Goal: Information Seeking & Learning: Learn about a topic

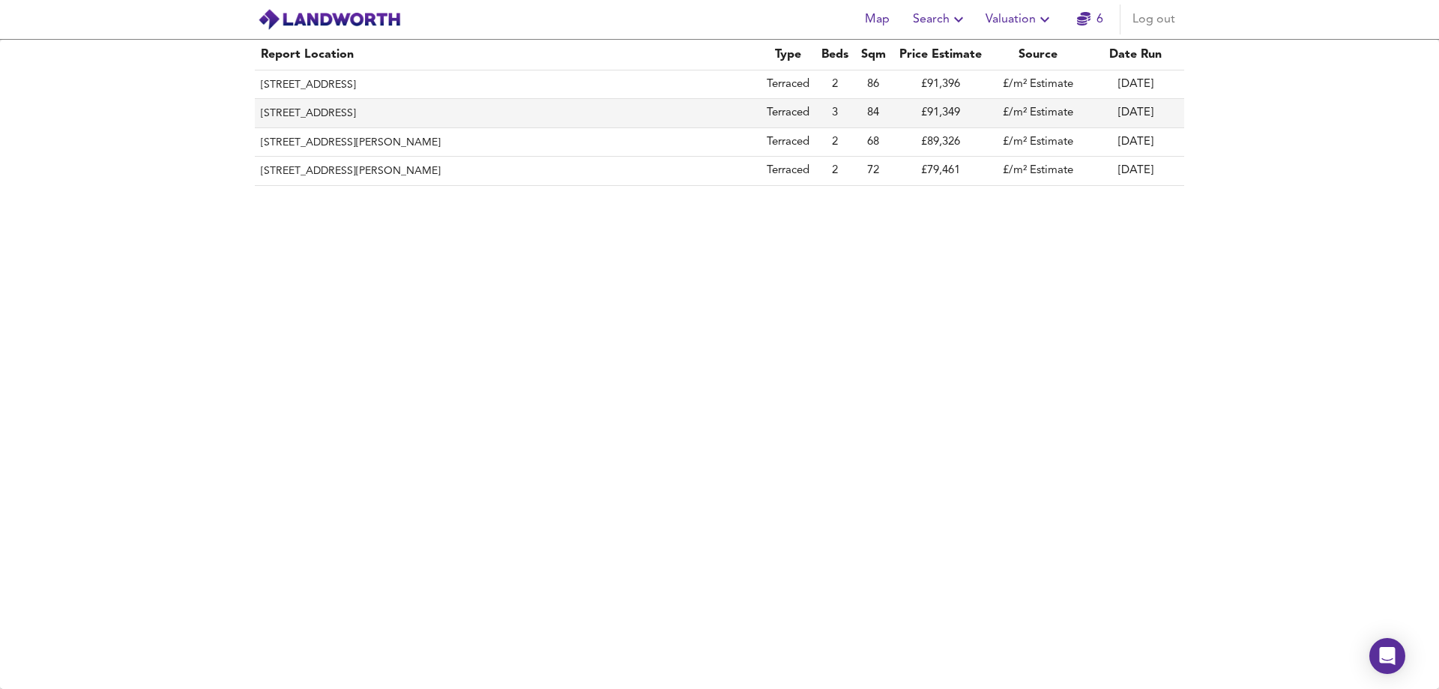
click at [934, 116] on td "£91,349" at bounding box center [940, 113] width 97 height 28
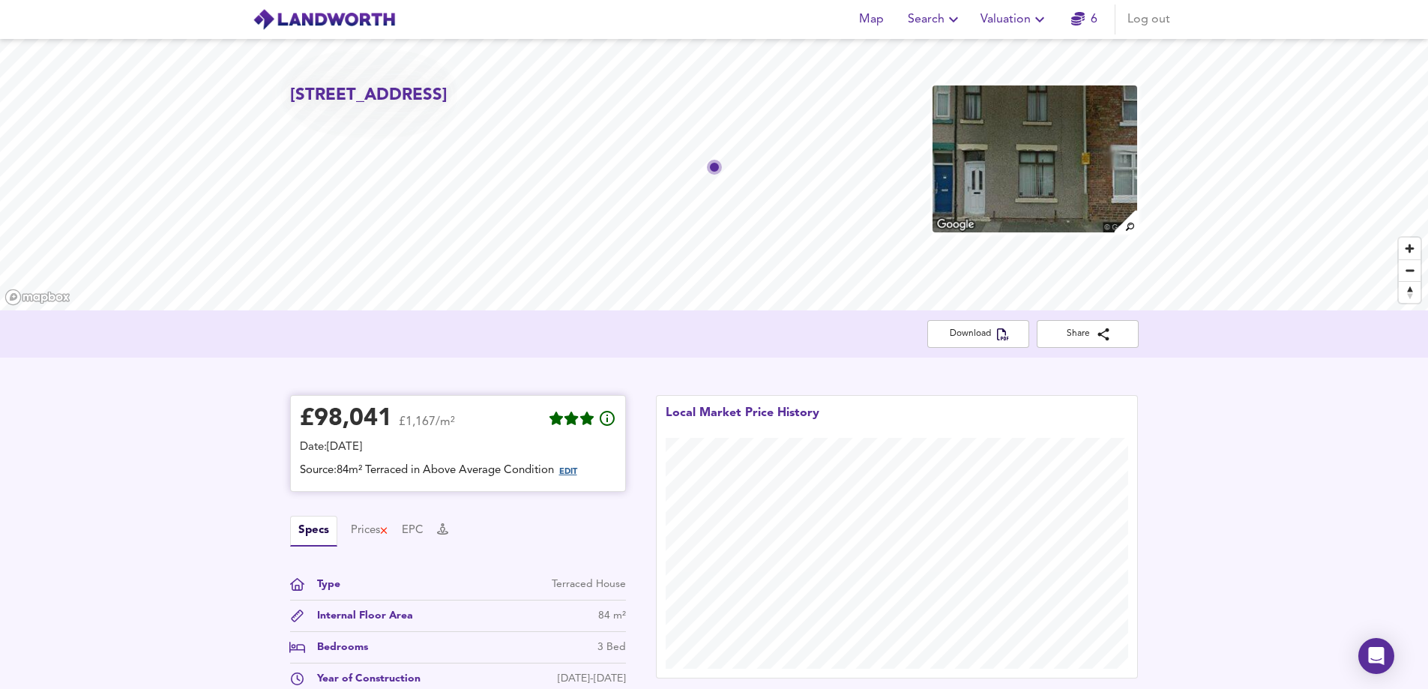
click at [573, 474] on span "EDIT" at bounding box center [568, 472] width 18 height 8
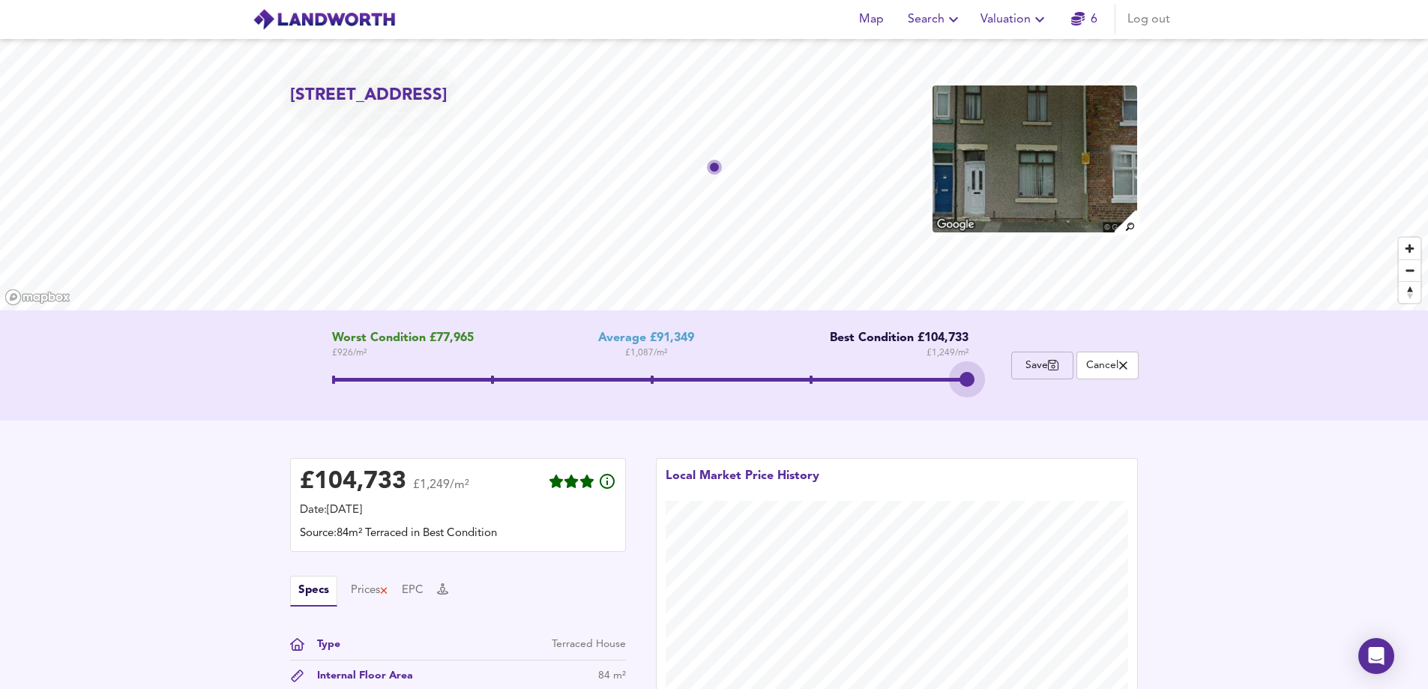
drag, startPoint x: 720, startPoint y: 378, endPoint x: 1070, endPoint y: 377, distance: 350.0
click at [1070, 377] on div "Worst Condition £77,965 £ 926 / m² Average £91,349 £ 1,087 / m² Best Condition …" at bounding box center [714, 365] width 848 height 68
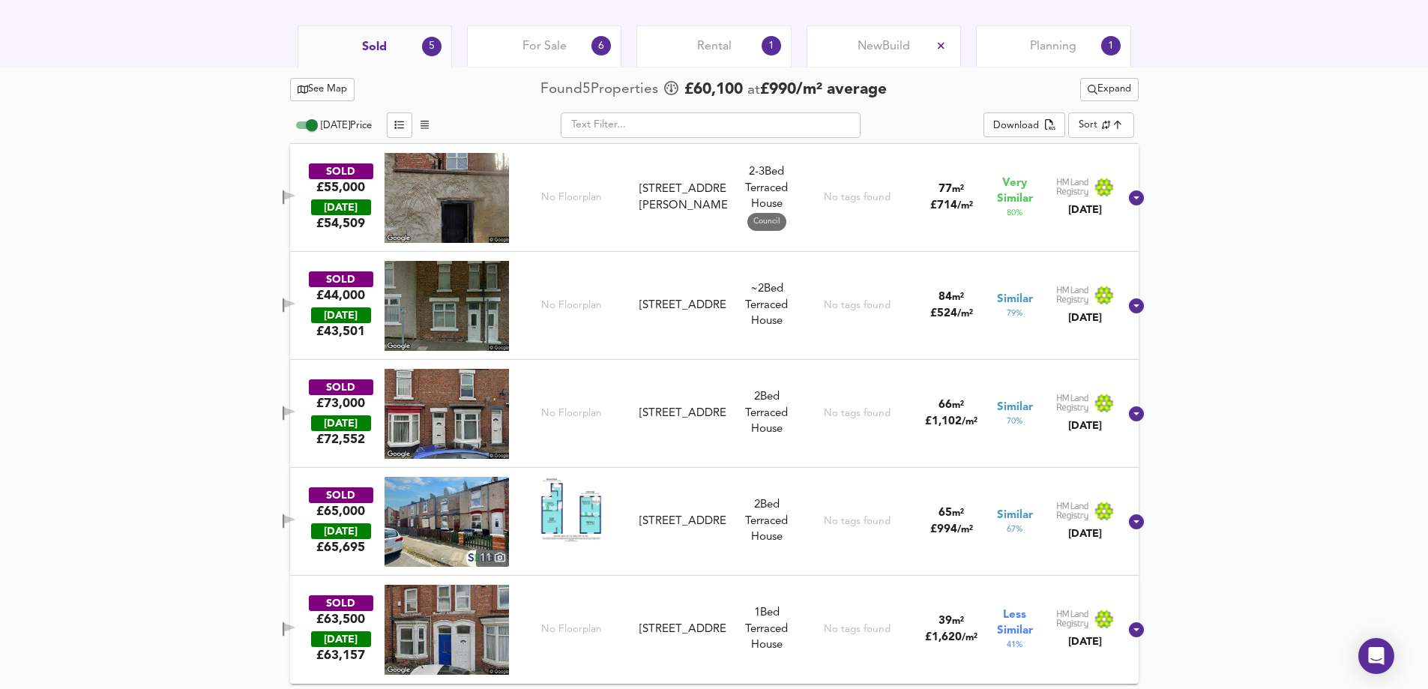
scroll to position [776, 0]
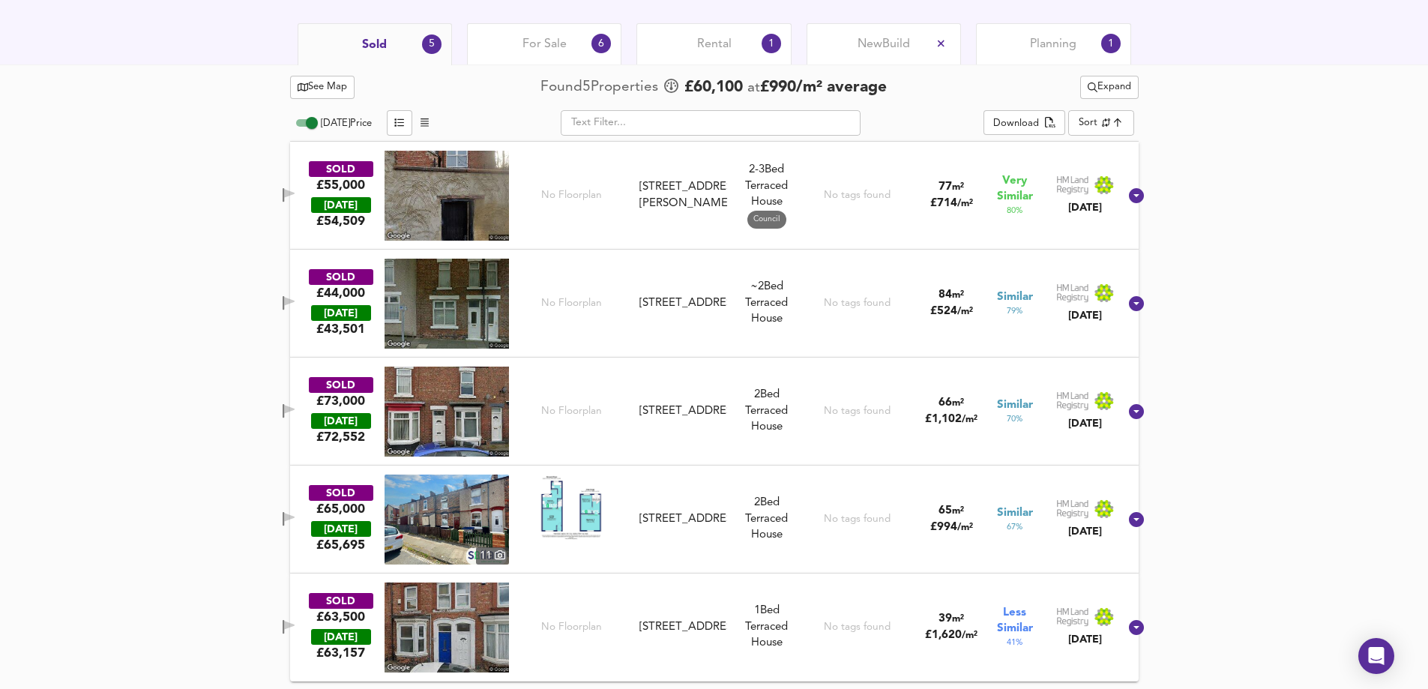
click at [457, 309] on img at bounding box center [446, 304] width 124 height 90
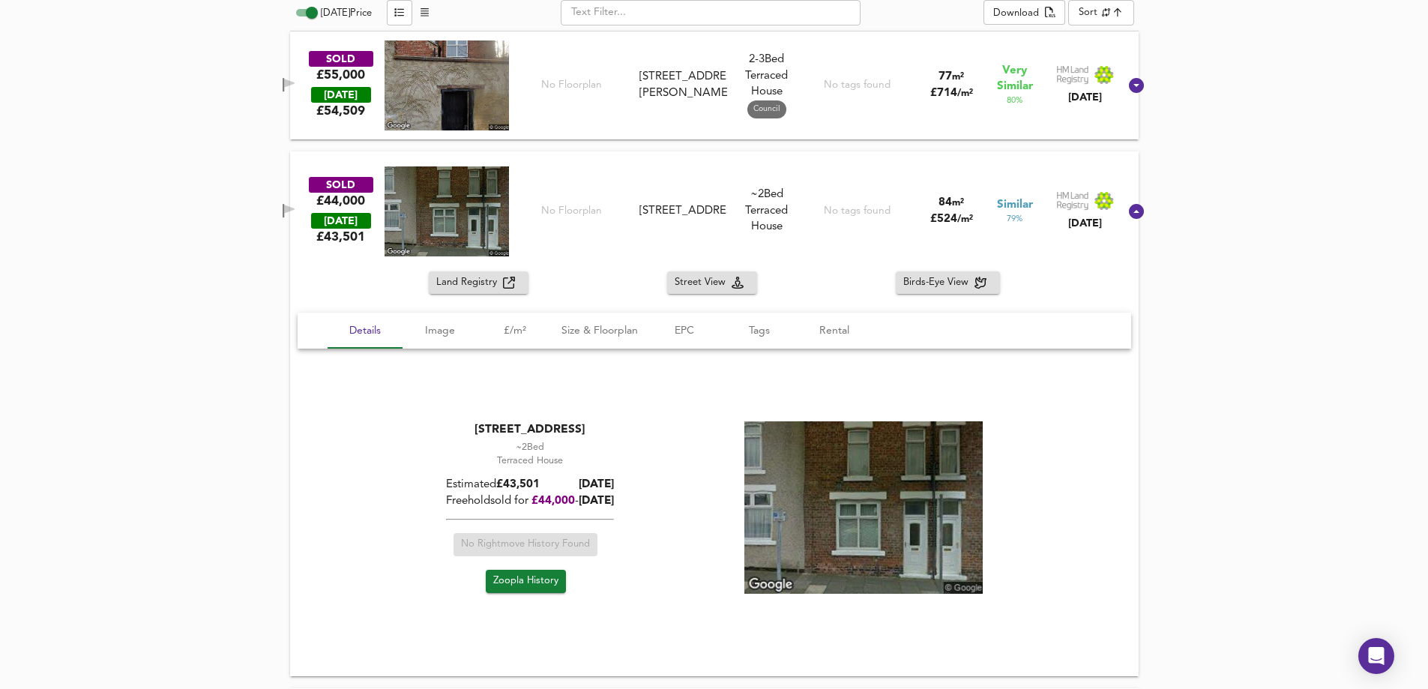
scroll to position [926, 0]
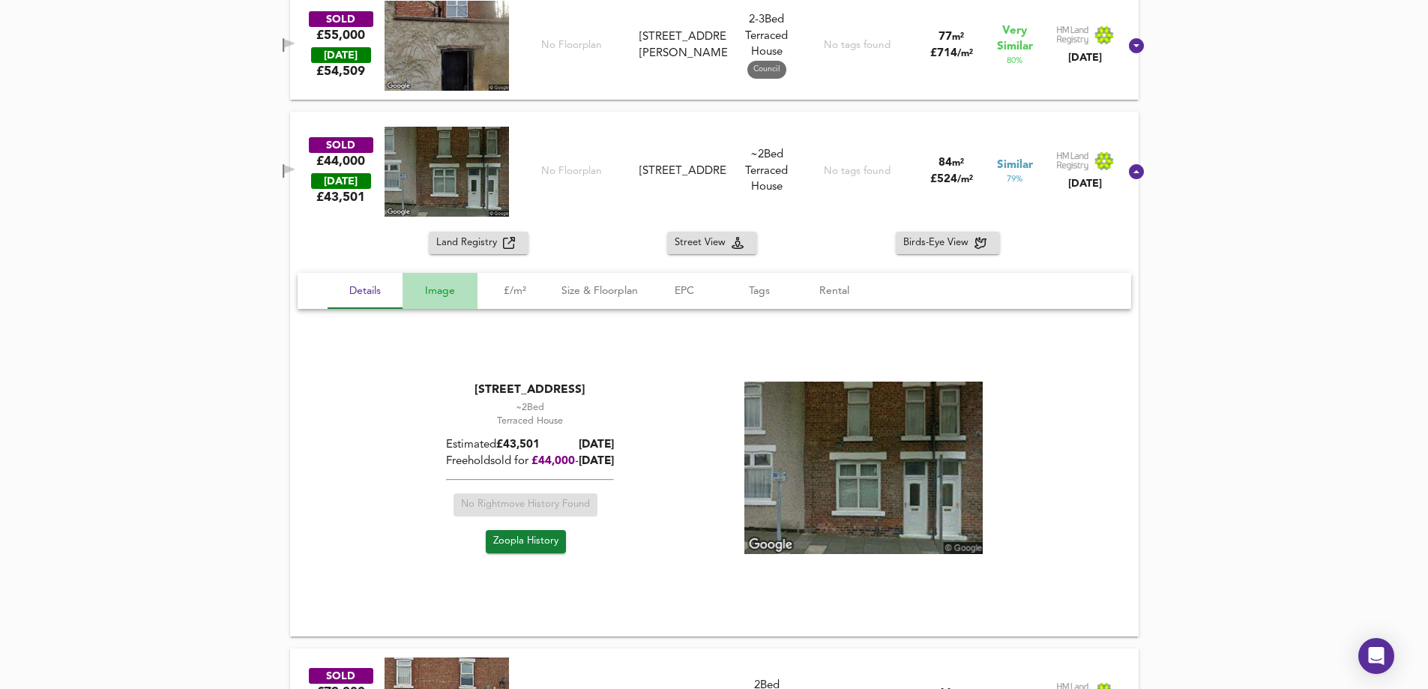
click at [443, 292] on span "Image" at bounding box center [439, 291] width 57 height 19
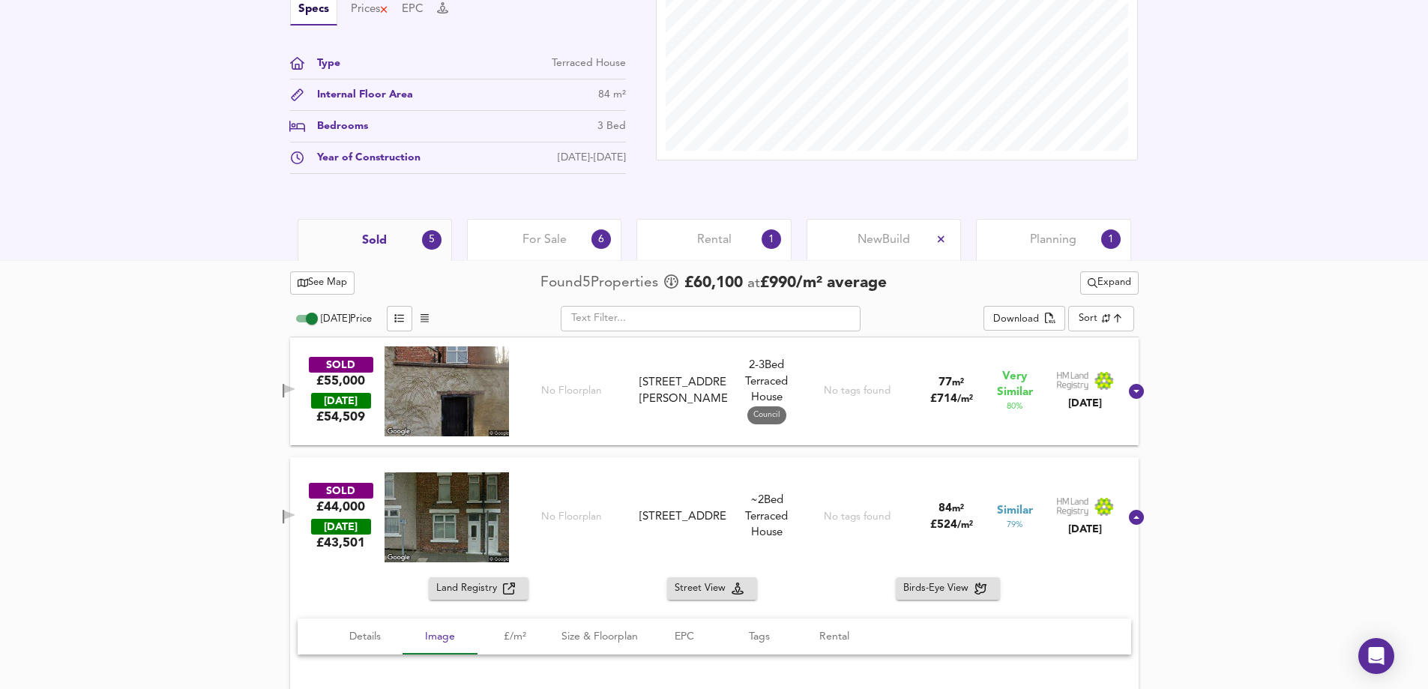
scroll to position [543, 0]
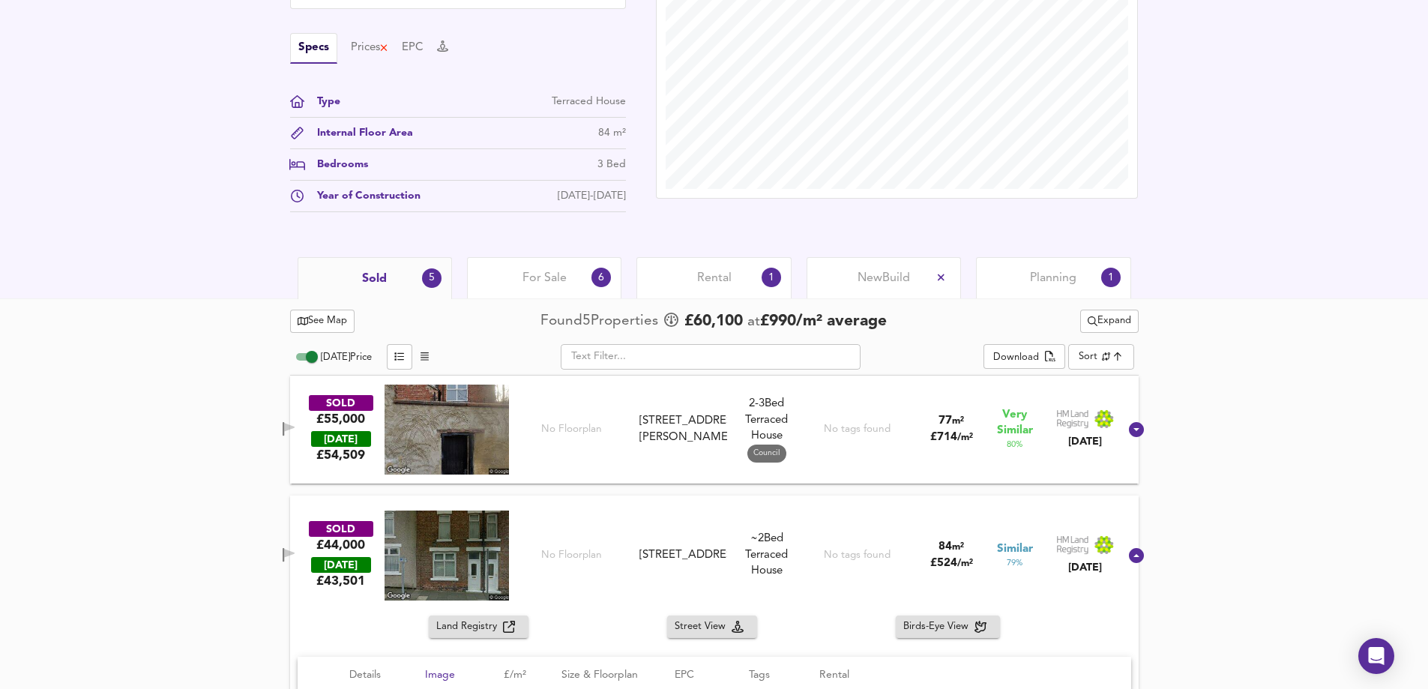
click at [536, 280] on span "For Sale" at bounding box center [544, 278] width 44 height 16
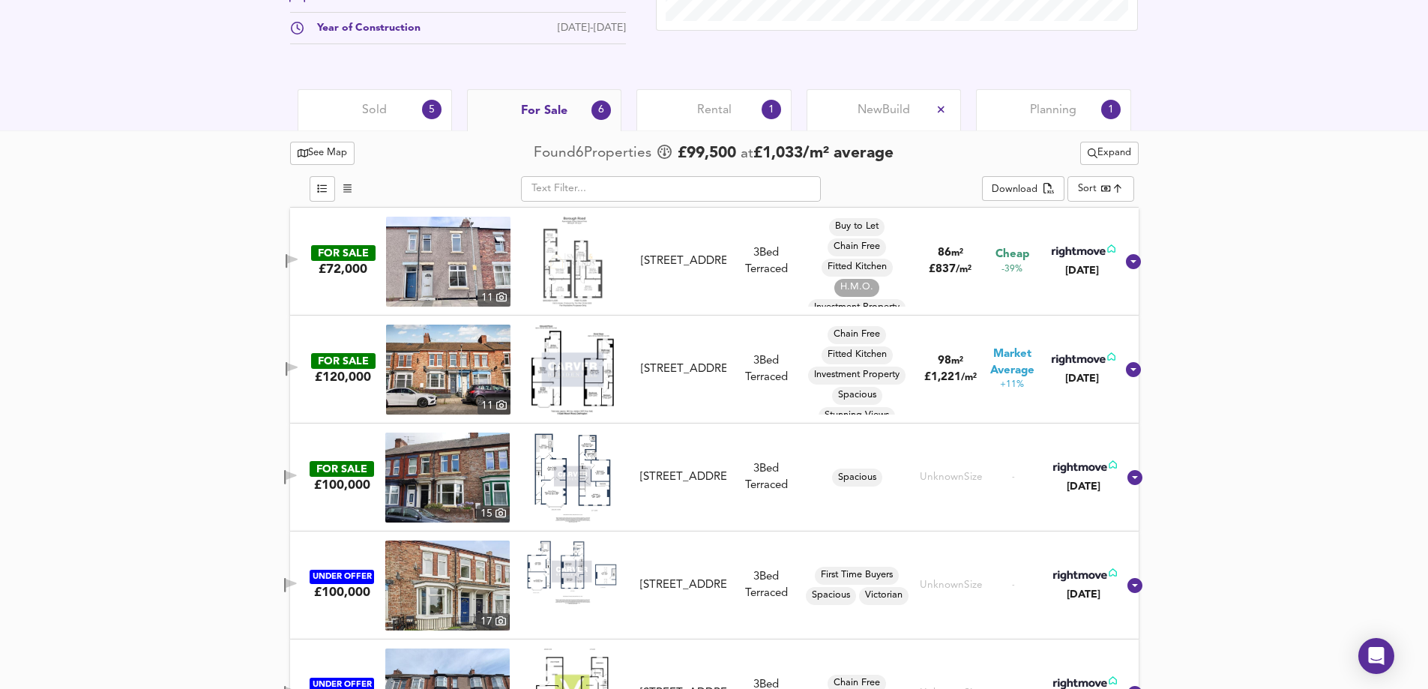
scroll to position [735, 0]
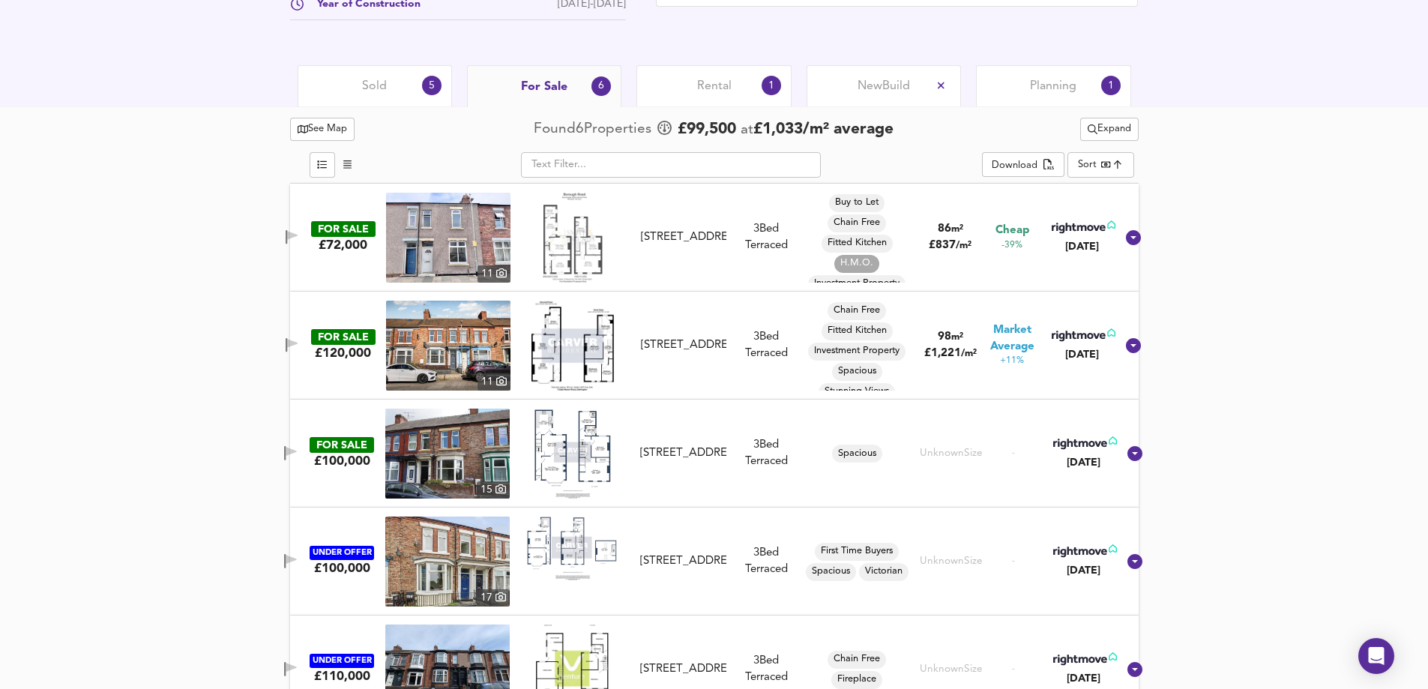
click at [454, 335] on img at bounding box center [448, 346] width 124 height 90
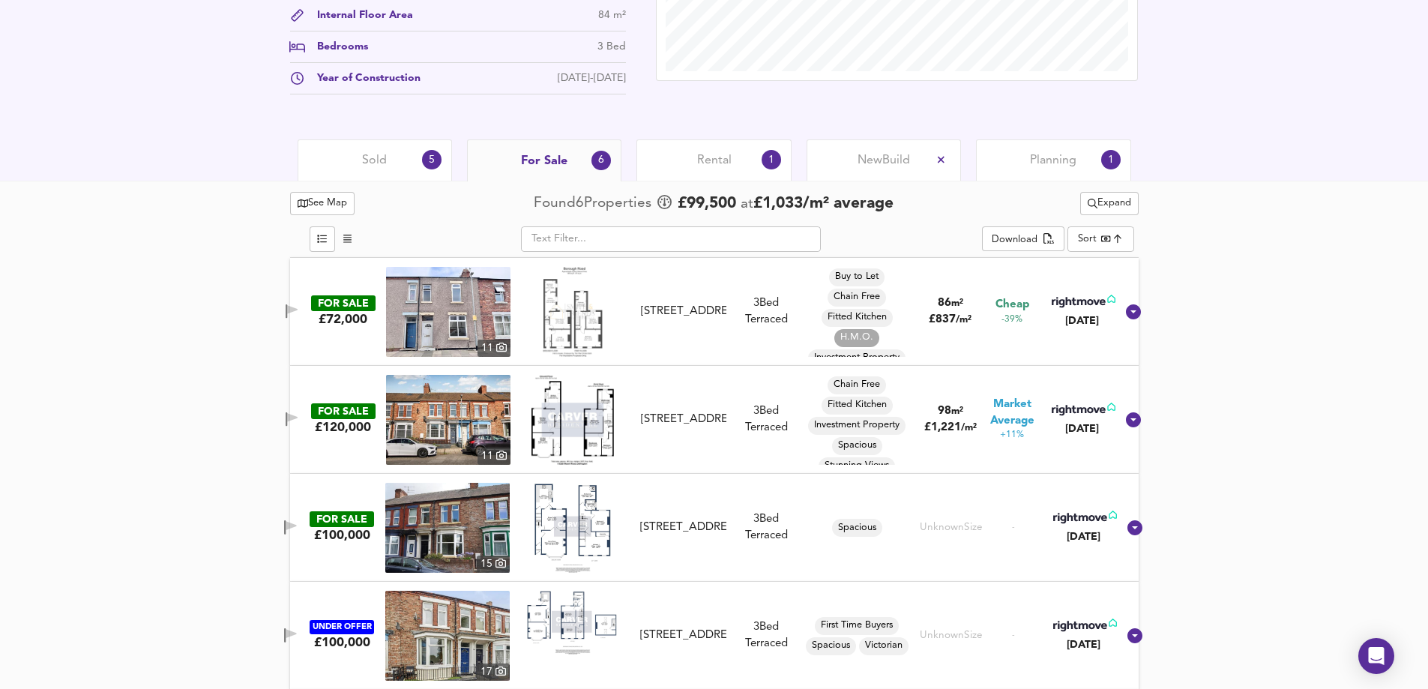
scroll to position [660, 0]
drag, startPoint x: 910, startPoint y: 304, endPoint x: 910, endPoint y: 338, distance: 33.7
click at [910, 338] on div "Buy to Let Chain Free Fitted Kitchen H.M.O. Investment Property Modern Kitchen …" at bounding box center [857, 313] width 114 height 90
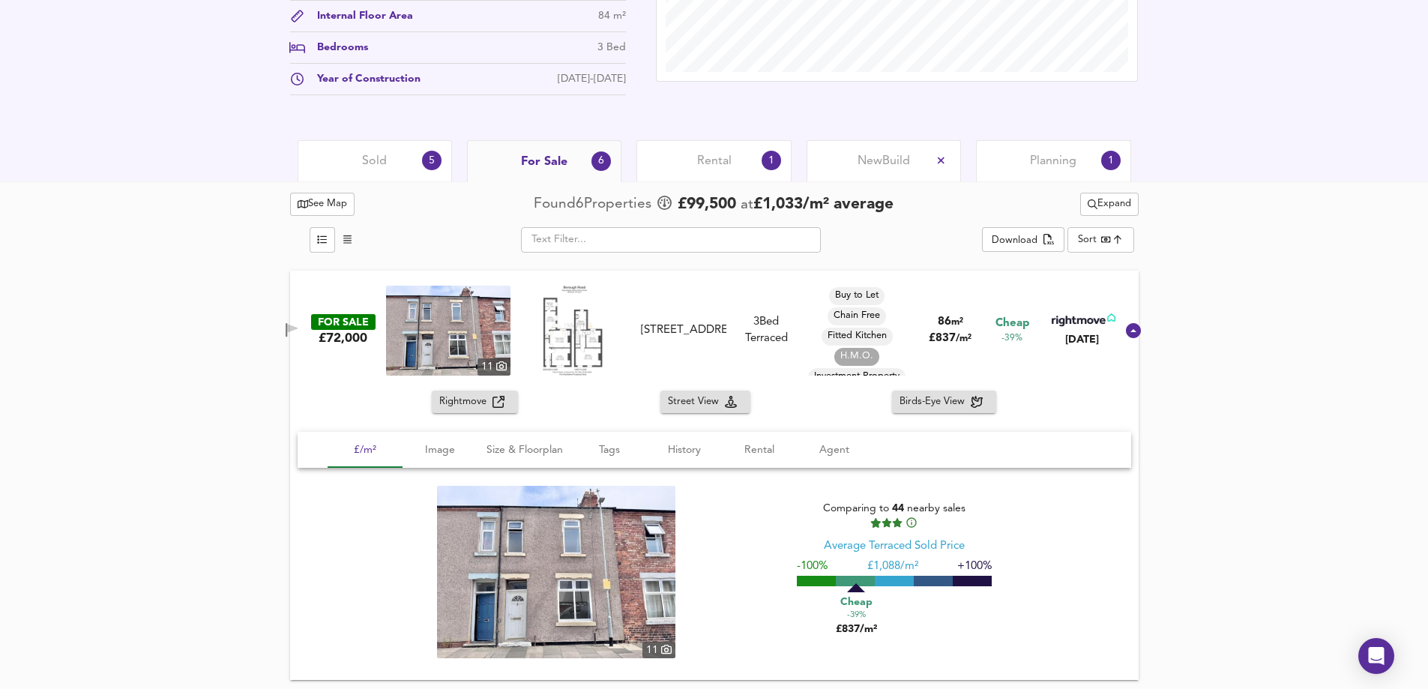
click at [579, 346] on img at bounding box center [573, 331] width 61 height 90
click at [687, 159] on div "Rental 1" at bounding box center [713, 160] width 154 height 41
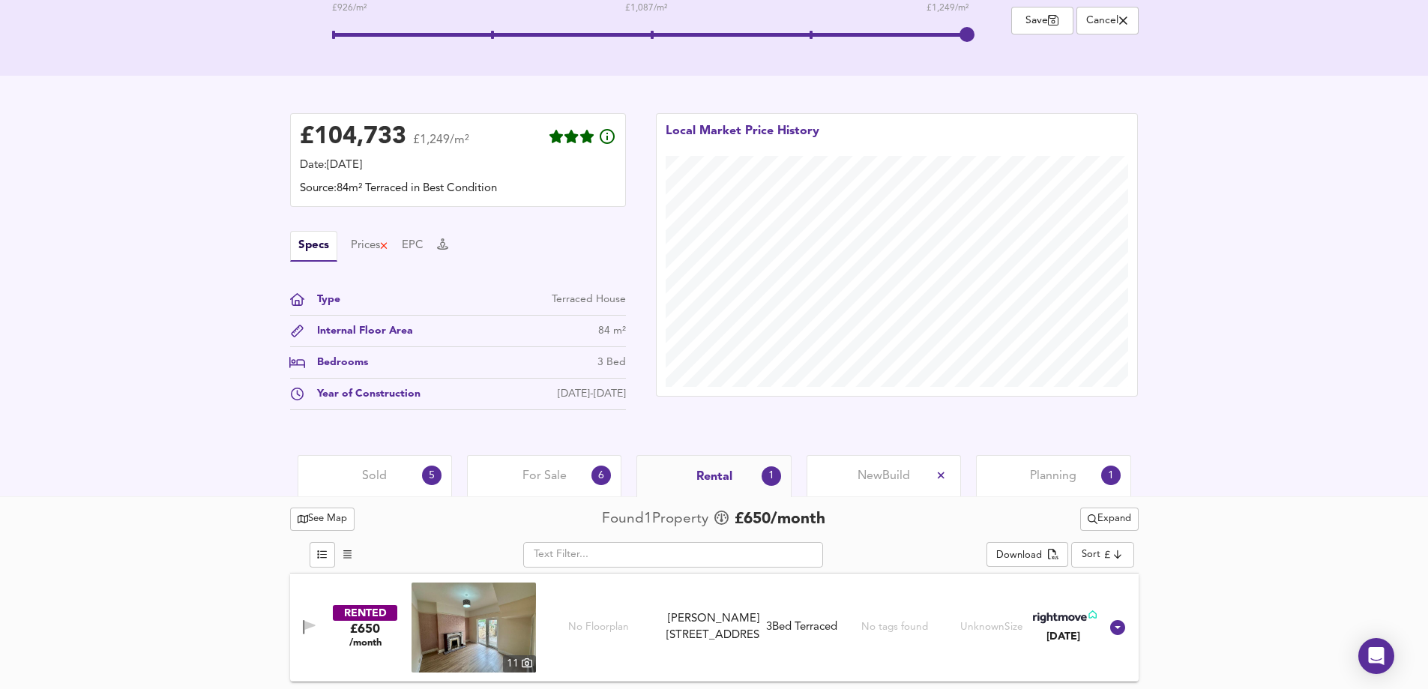
click at [546, 479] on span "For Sale" at bounding box center [544, 476] width 44 height 16
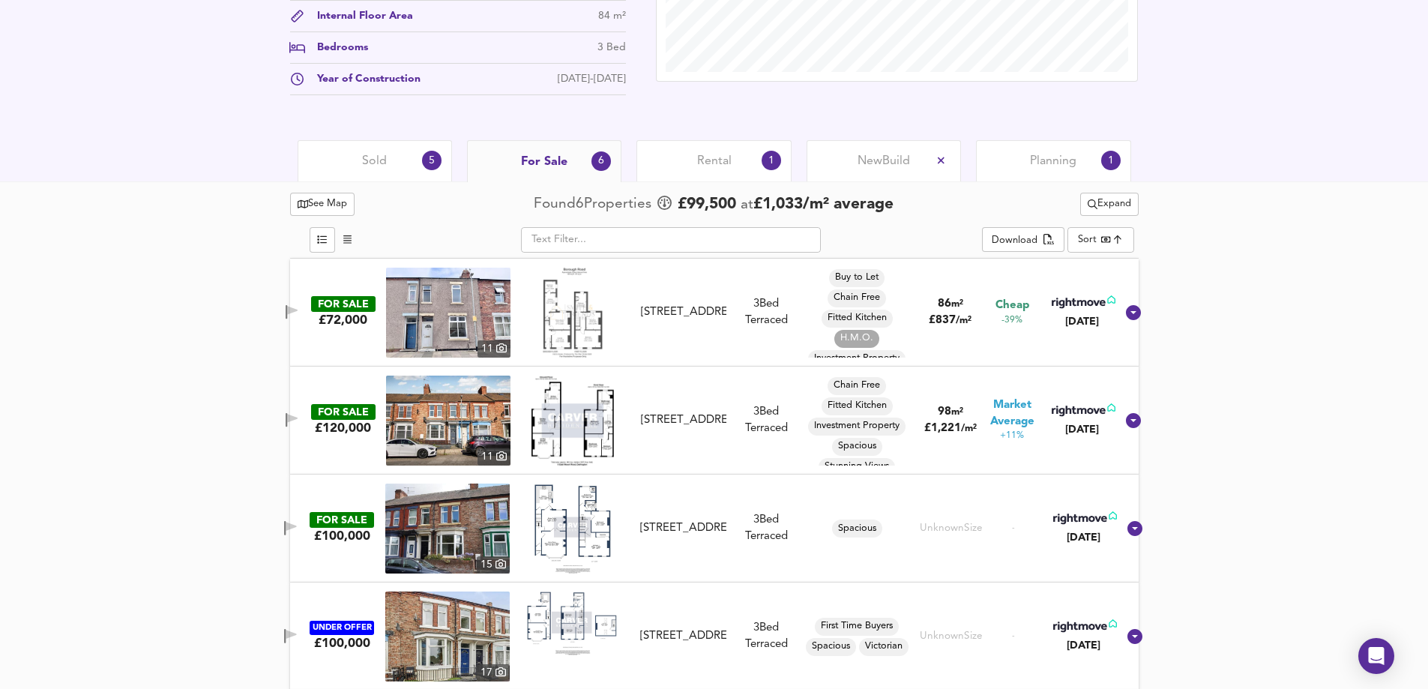
click at [368, 172] on div "Sold 5" at bounding box center [375, 160] width 154 height 41
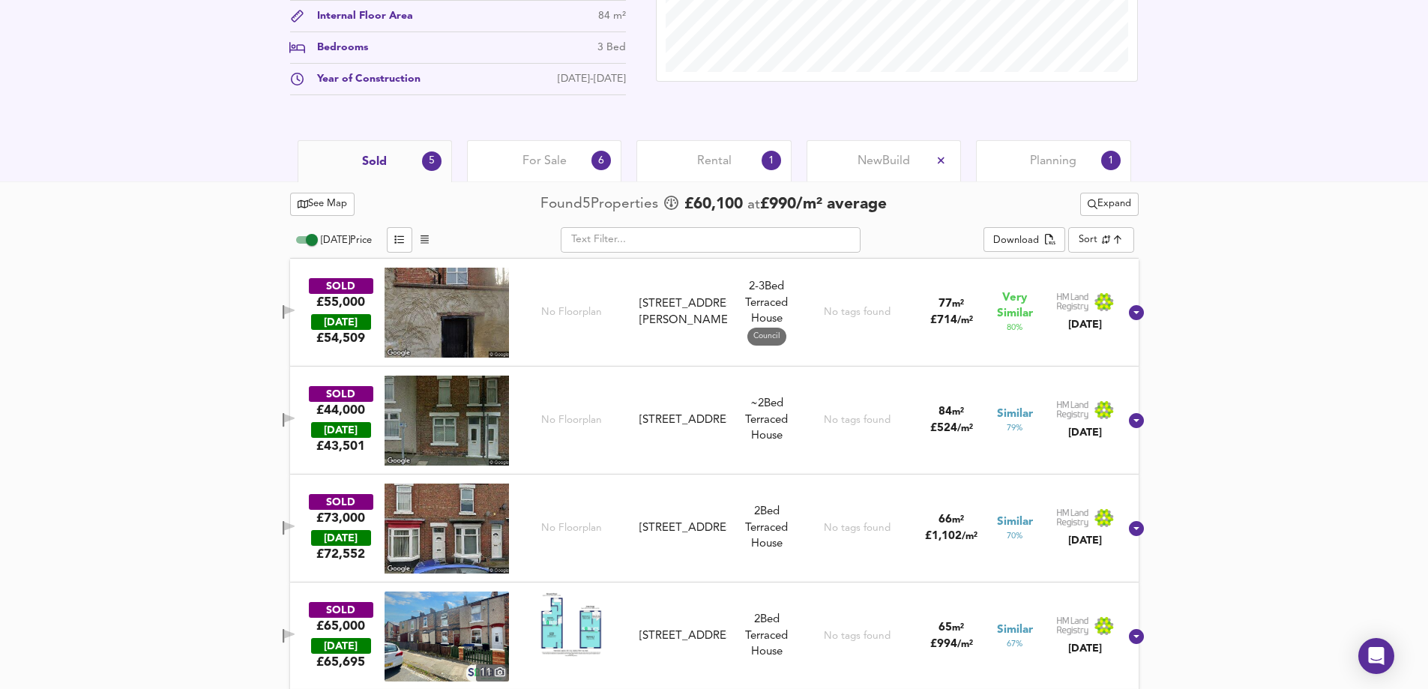
click at [485, 331] on img at bounding box center [446, 313] width 124 height 90
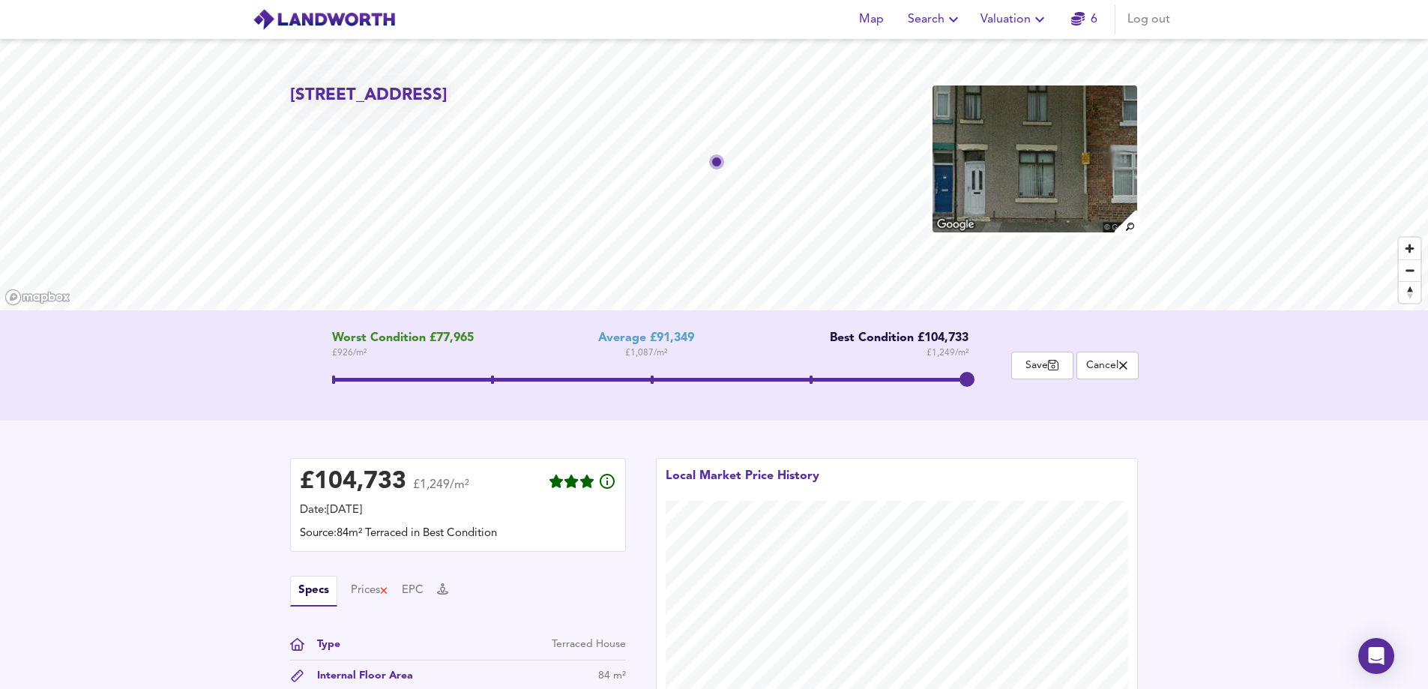
click at [821, 378] on span at bounding box center [650, 380] width 636 height 4
